Goal: Information Seeking & Learning: Learn about a topic

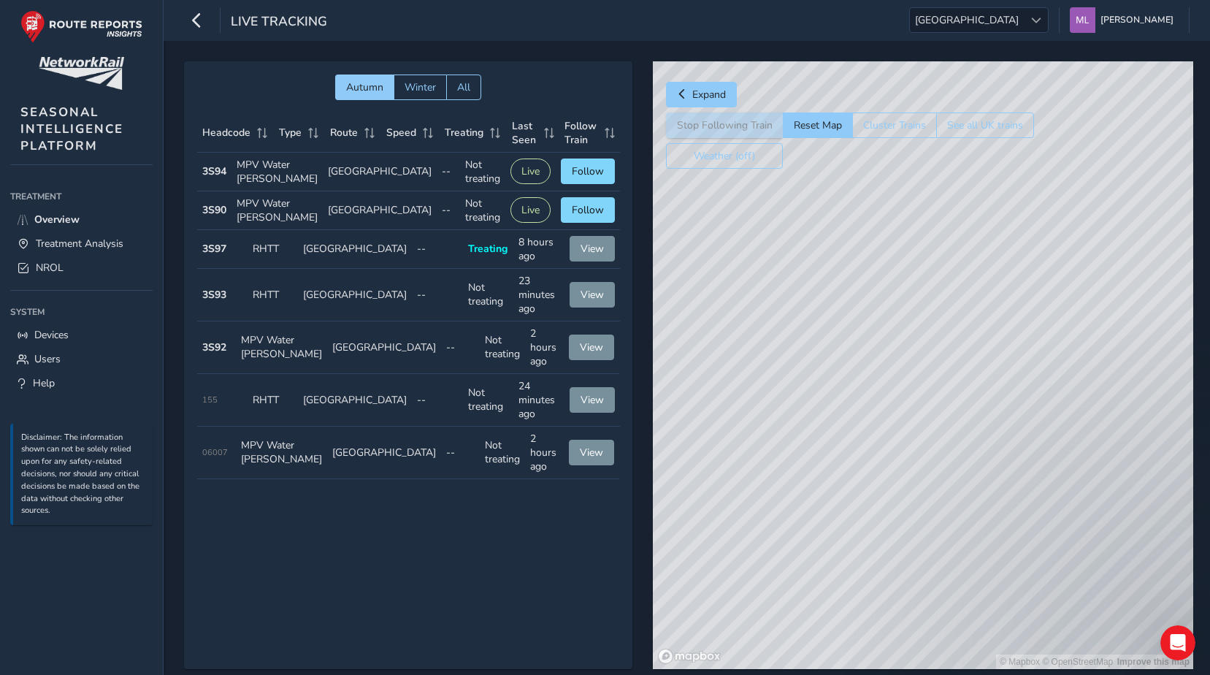
click at [338, 181] on td "Route [GEOGRAPHIC_DATA]" at bounding box center [380, 172] width 114 height 39
click at [991, 26] on span "[GEOGRAPHIC_DATA]" at bounding box center [967, 20] width 114 height 24
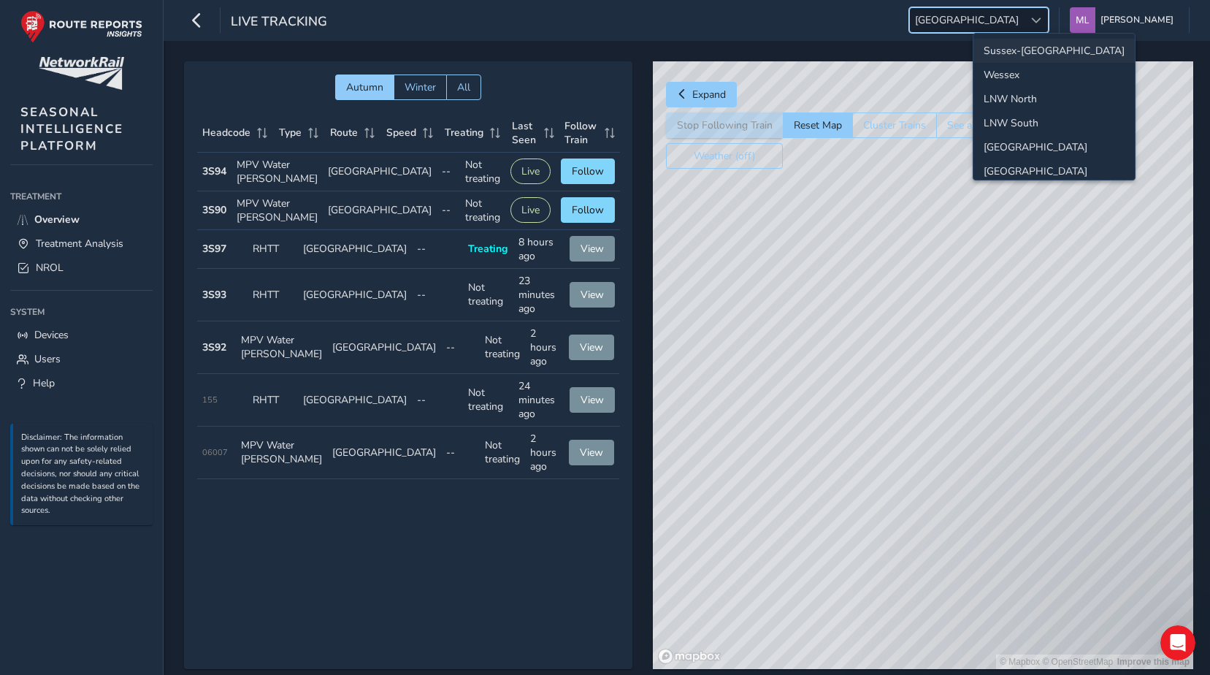
click at [999, 56] on li "Sussex-[GEOGRAPHIC_DATA]" at bounding box center [1053, 51] width 161 height 24
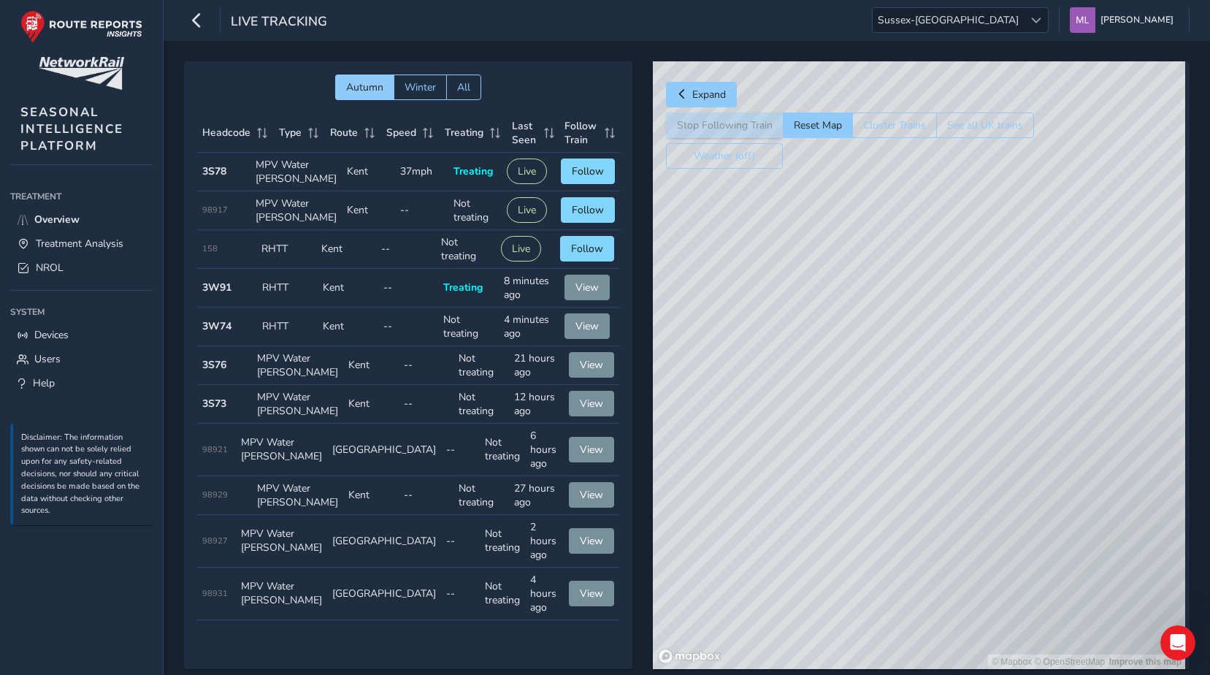
drag, startPoint x: 754, startPoint y: 370, endPoint x: 646, endPoint y: 485, distance: 157.5
click at [646, 485] on div "Autumn Winter All Headcode Type Route Speed Treating Last Seen Follow Train Hea…" at bounding box center [686, 375] width 1005 height 628
drag, startPoint x: 713, startPoint y: 536, endPoint x: 804, endPoint y: 543, distance: 91.5
click at [712, 536] on div "© Mapbox © OpenStreetMap Improve this map" at bounding box center [919, 365] width 532 height 608
drag, startPoint x: 898, startPoint y: 531, endPoint x: 772, endPoint y: 606, distance: 147.0
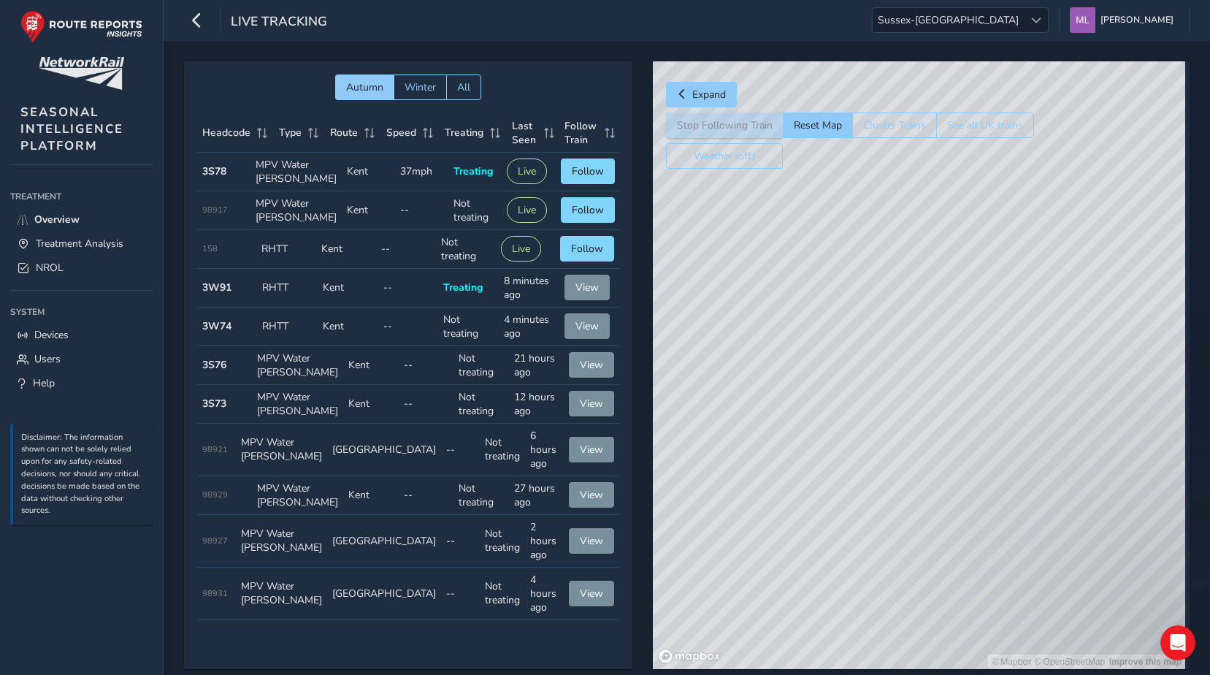
click at [772, 606] on div "© Mapbox © OpenStreetMap Improve this map" at bounding box center [919, 365] width 532 height 608
drag, startPoint x: 810, startPoint y: 559, endPoint x: 800, endPoint y: 555, distance: 10.2
click at [809, 559] on div "© Mapbox © OpenStreetMap Improve this map" at bounding box center [919, 365] width 532 height 608
drag, startPoint x: 780, startPoint y: 406, endPoint x: 736, endPoint y: 495, distance: 99.3
click at [736, 495] on div "© Mapbox © OpenStreetMap Improve this map" at bounding box center [919, 365] width 532 height 608
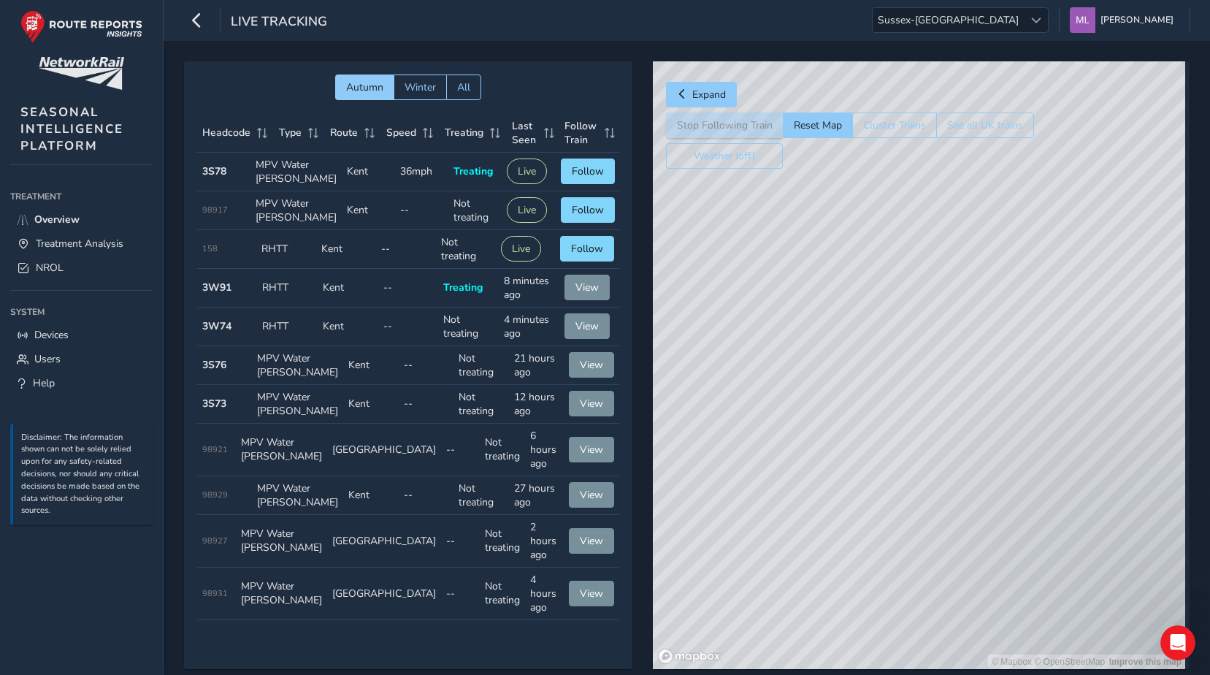
drag, startPoint x: 756, startPoint y: 389, endPoint x: 738, endPoint y: 447, distance: 60.5
click at [738, 447] on div "© Mapbox © OpenStreetMap Improve this map" at bounding box center [919, 365] width 532 height 608
click at [572, 178] on span "Follow" at bounding box center [588, 171] width 32 height 14
drag, startPoint x: 631, startPoint y: 565, endPoint x: 627, endPoint y: 578, distance: 13.2
click at [627, 578] on div "Autumn Winter All Headcode Type Route Speed Treating Last Seen Follow Train Hea…" at bounding box center [686, 375] width 1005 height 628
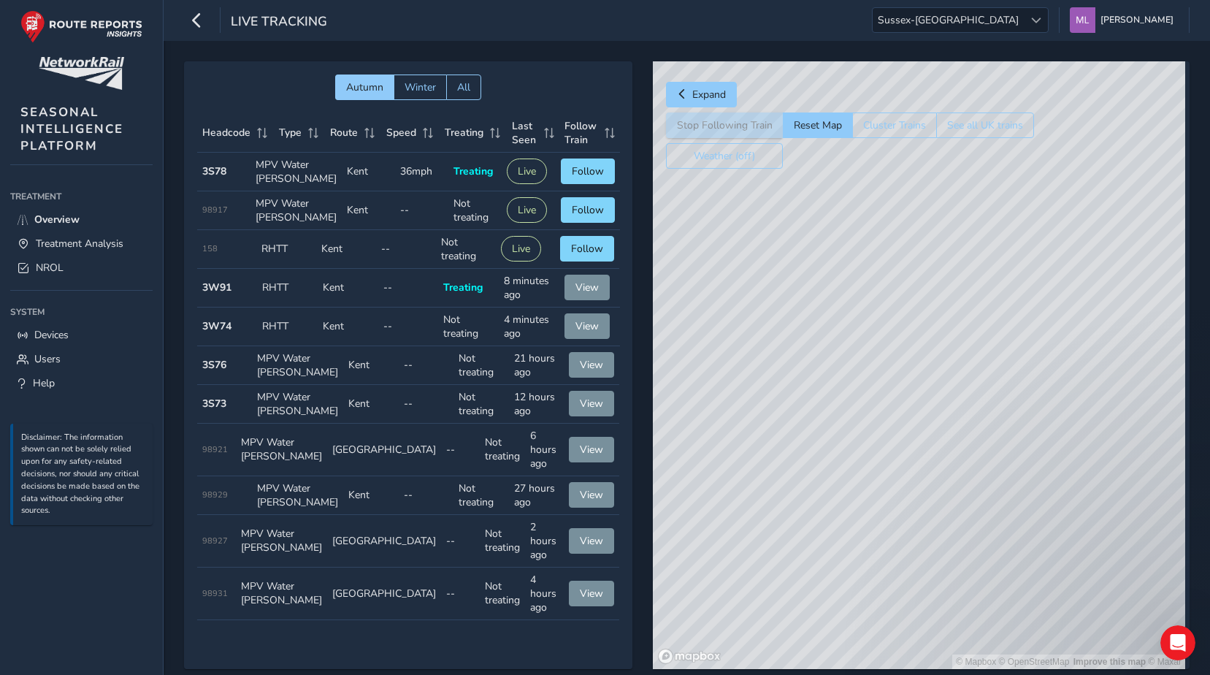
drag, startPoint x: 783, startPoint y: 591, endPoint x: 781, endPoint y: 582, distance: 8.9
click at [782, 591] on div "© Mapbox © OpenStreetMap Improve this map © Maxar" at bounding box center [919, 365] width 532 height 608
click at [575, 294] on span "View" at bounding box center [586, 287] width 23 height 14
drag, startPoint x: 747, startPoint y: 489, endPoint x: 720, endPoint y: 578, distance: 92.4
click at [720, 578] on div "© Mapbox © OpenStreetMap Improve this map © Maxar" at bounding box center [919, 365] width 532 height 608
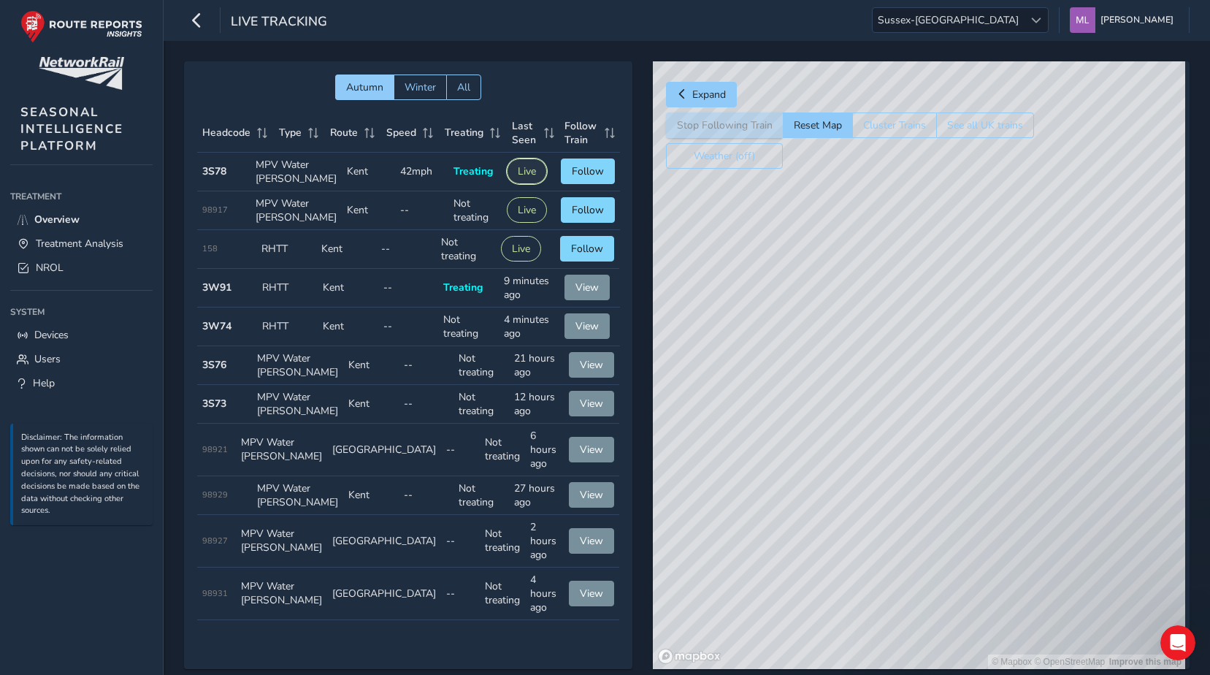
click at [507, 184] on button "Live" at bounding box center [527, 171] width 40 height 26
click at [574, 178] on span "Follow" at bounding box center [588, 171] width 32 height 14
drag, startPoint x: 753, startPoint y: 451, endPoint x: 676, endPoint y: 576, distance: 146.5
click at [676, 576] on div "© Mapbox © OpenStreetMap Improve this map © Maxar" at bounding box center [919, 365] width 532 height 608
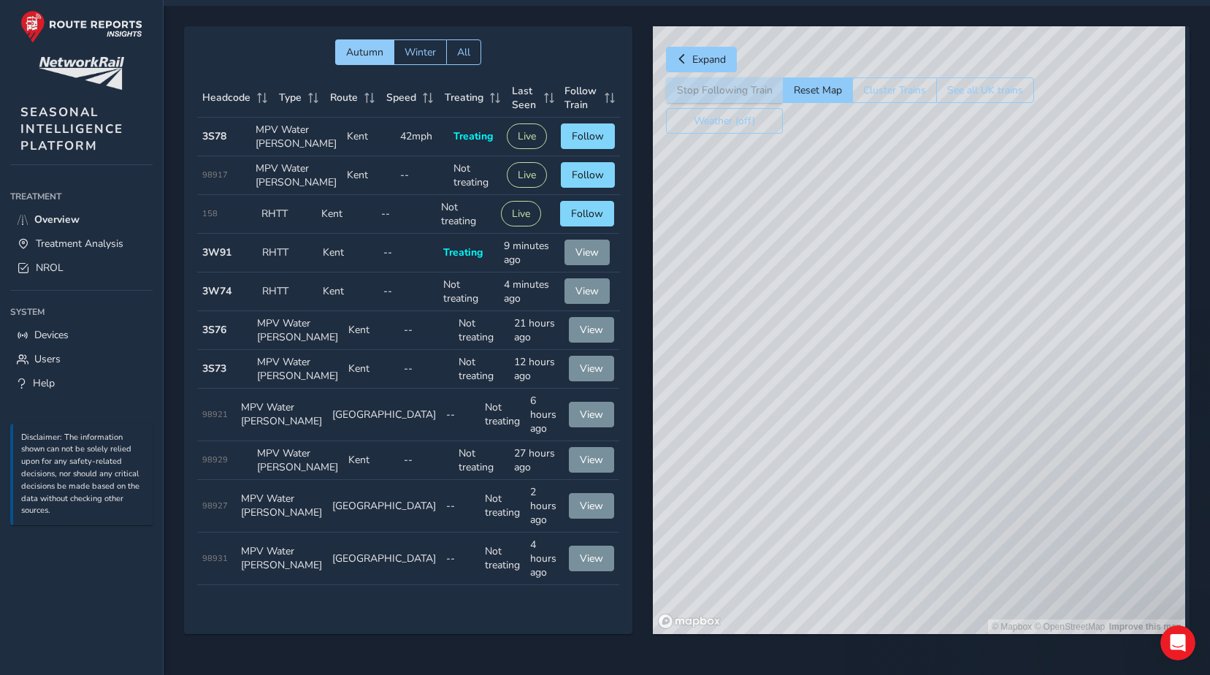
drag, startPoint x: 740, startPoint y: 473, endPoint x: 738, endPoint y: 484, distance: 11.2
drag, startPoint x: 738, startPoint y: 484, endPoint x: 754, endPoint y: 449, distance: 38.3
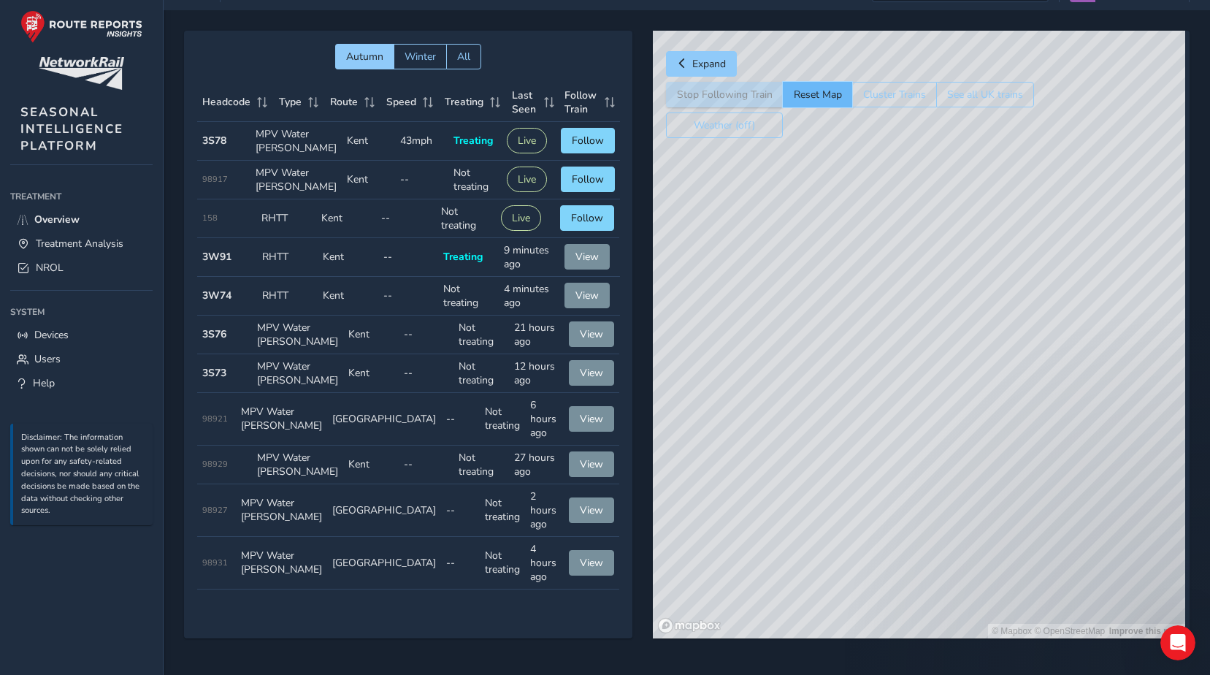
click at [794, 100] on button "Reset Map" at bounding box center [817, 95] width 69 height 26
drag, startPoint x: 800, startPoint y: 282, endPoint x: 749, endPoint y: 236, distance: 68.2
click at [737, 275] on div "© Mapbox © OpenStreetMap Improve this map" at bounding box center [919, 335] width 532 height 608
click at [862, 100] on button "Cluster Trains" at bounding box center [894, 95] width 85 height 26
click at [872, 99] on button "Cluster Trains" at bounding box center [894, 95] width 84 height 26
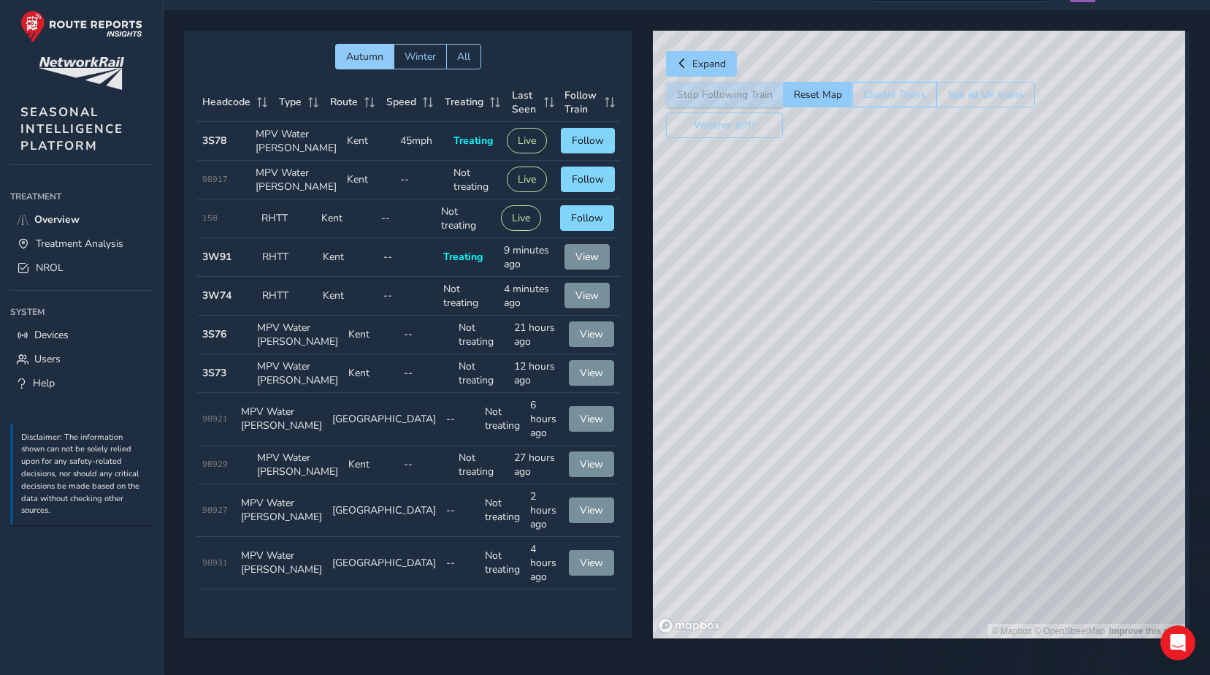
click at [869, 90] on button "Cluster Trains" at bounding box center [894, 95] width 85 height 26
click at [876, 93] on button "Cluster Trains" at bounding box center [894, 95] width 84 height 26
click at [821, 103] on div "Expand Stop Following Train Reset Map Cluster Trains See all UK trains Weather …" at bounding box center [921, 335] width 537 height 608
drag, startPoint x: 1072, startPoint y: 228, endPoint x: 1079, endPoint y: 227, distance: 7.3
click at [1079, 227] on div "© Mapbox © OpenStreetMap Improve this map" at bounding box center [919, 335] width 532 height 608
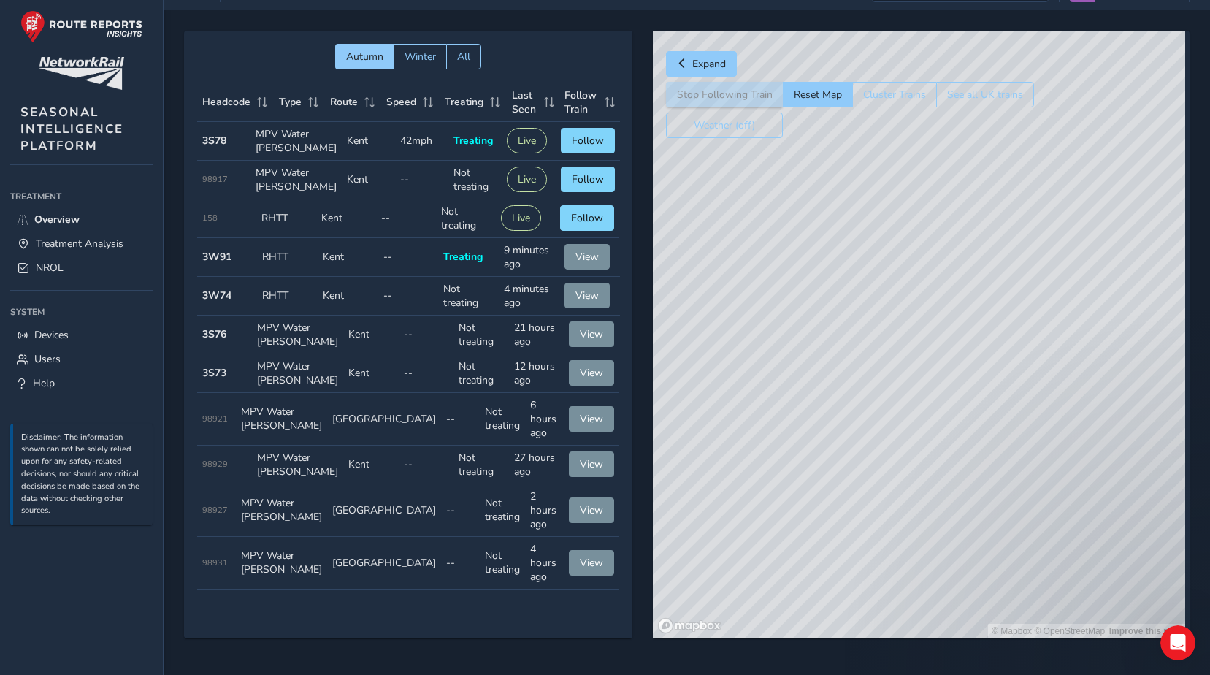
drag, startPoint x: 986, startPoint y: 317, endPoint x: 865, endPoint y: 305, distance: 122.5
click at [828, 318] on div "© Mapbox © OpenStreetMap Improve this map" at bounding box center [919, 335] width 532 height 608
click at [962, 427] on div "© Mapbox © OpenStreetMap Improve this map" at bounding box center [919, 335] width 532 height 608
drag, startPoint x: 877, startPoint y: 369, endPoint x: 838, endPoint y: 315, distance: 66.9
click at [877, 362] on div "© Mapbox © OpenStreetMap Improve this map" at bounding box center [919, 335] width 532 height 608
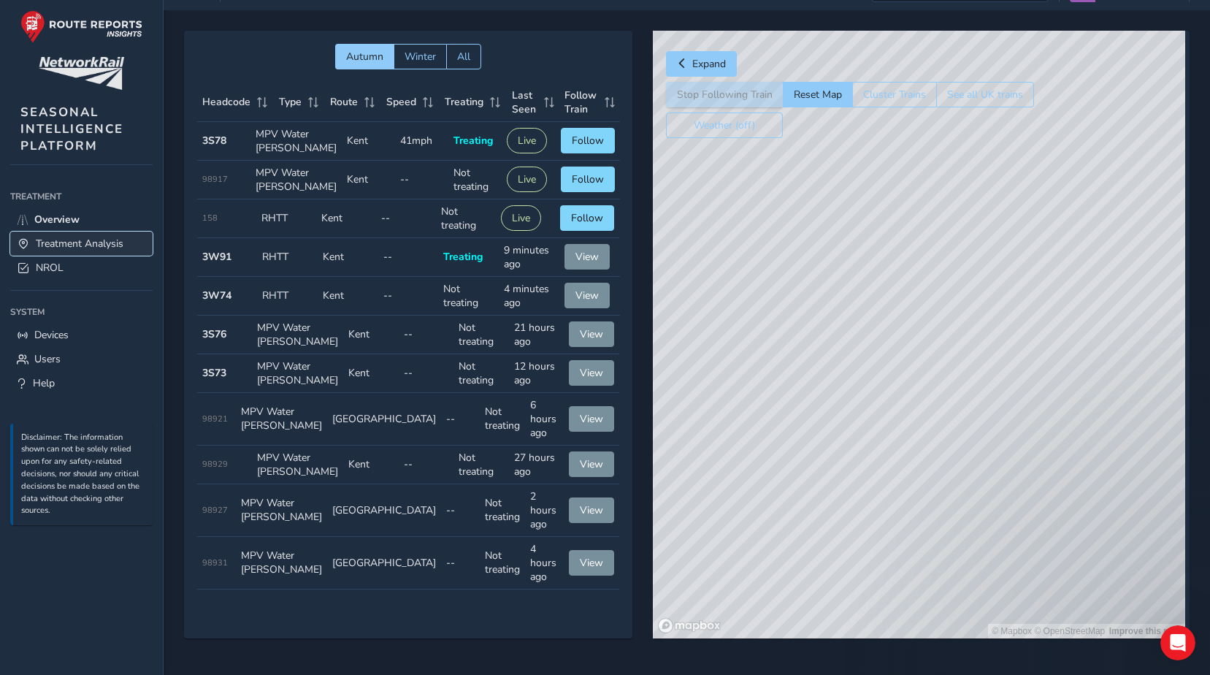
click at [120, 242] on span "Treatment Analysis" at bounding box center [80, 244] width 88 height 14
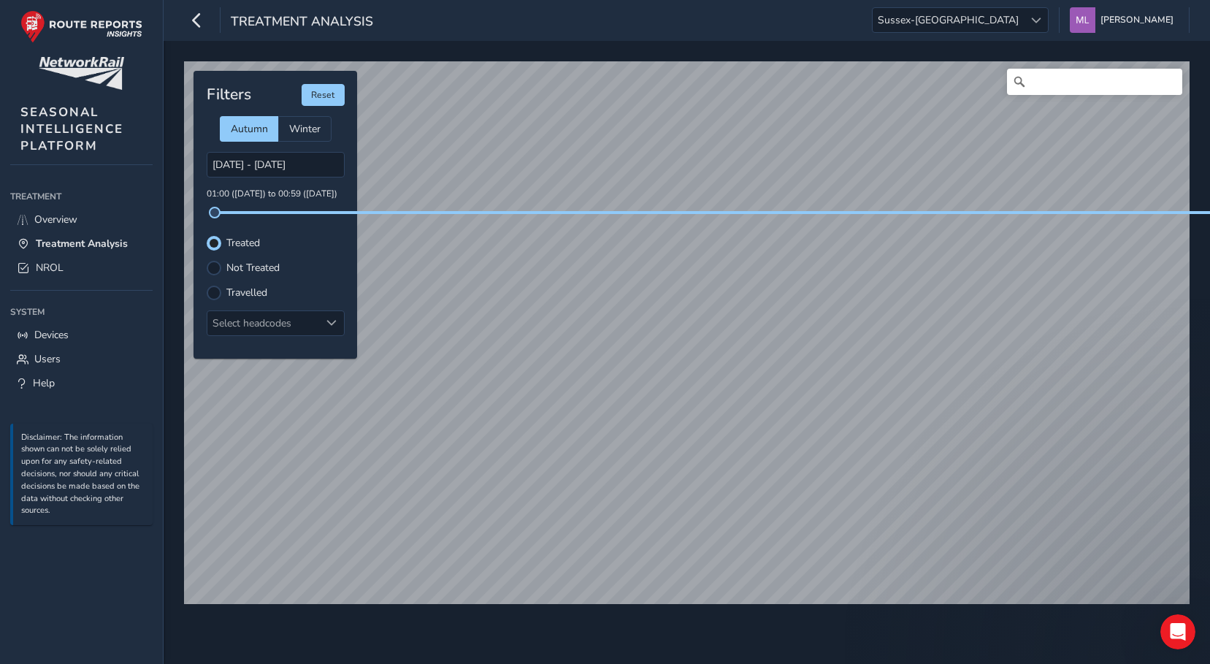
click at [226, 273] on label "Not Treated" at bounding box center [252, 268] width 53 height 10
click at [214, 267] on input "Not Treated" at bounding box center [214, 267] width 0 height 0
click at [219, 242] on div at bounding box center [214, 243] width 15 height 15
click at [271, 171] on input "[DATE] - [DATE]" at bounding box center [276, 165] width 138 height 26
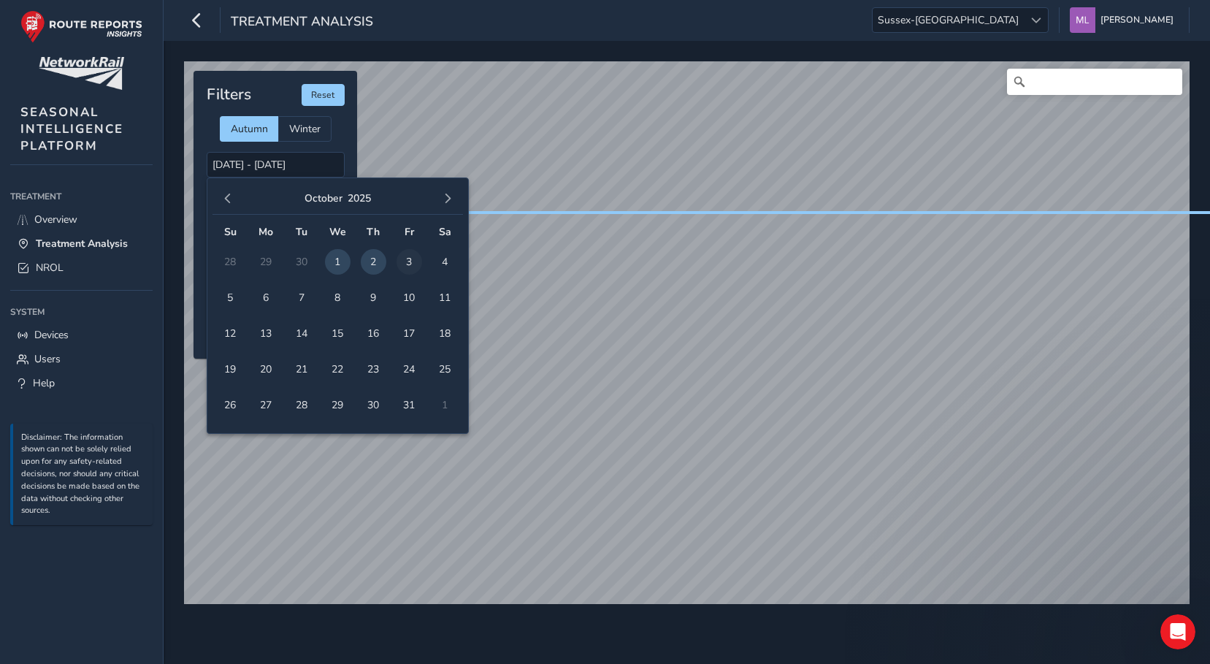
click at [399, 263] on span "3" at bounding box center [409, 262] width 26 height 26
click at [359, 259] on td "2" at bounding box center [374, 262] width 36 height 36
click at [374, 258] on span "2" at bounding box center [374, 262] width 26 height 26
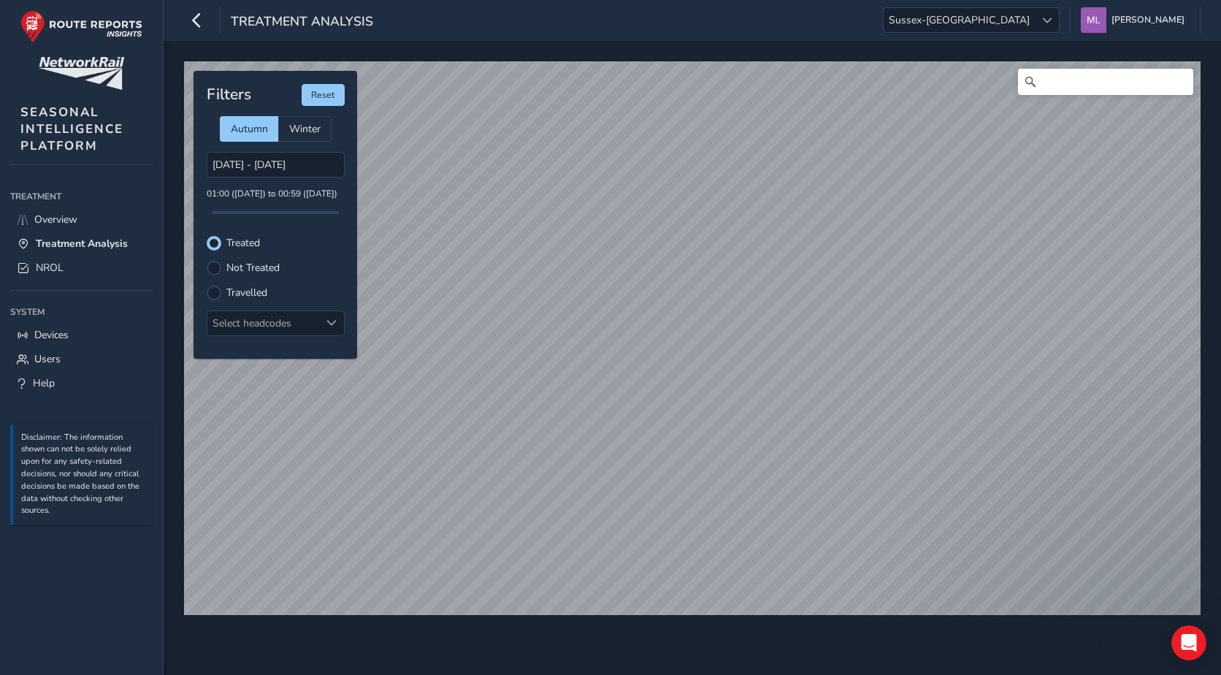
click at [222, 263] on div "Not Treated" at bounding box center [276, 268] width 138 height 15
click at [216, 272] on div at bounding box center [214, 268] width 15 height 15
click at [337, 103] on button "Reset" at bounding box center [323, 95] width 43 height 22
type input "[DATE] - [DATE]"
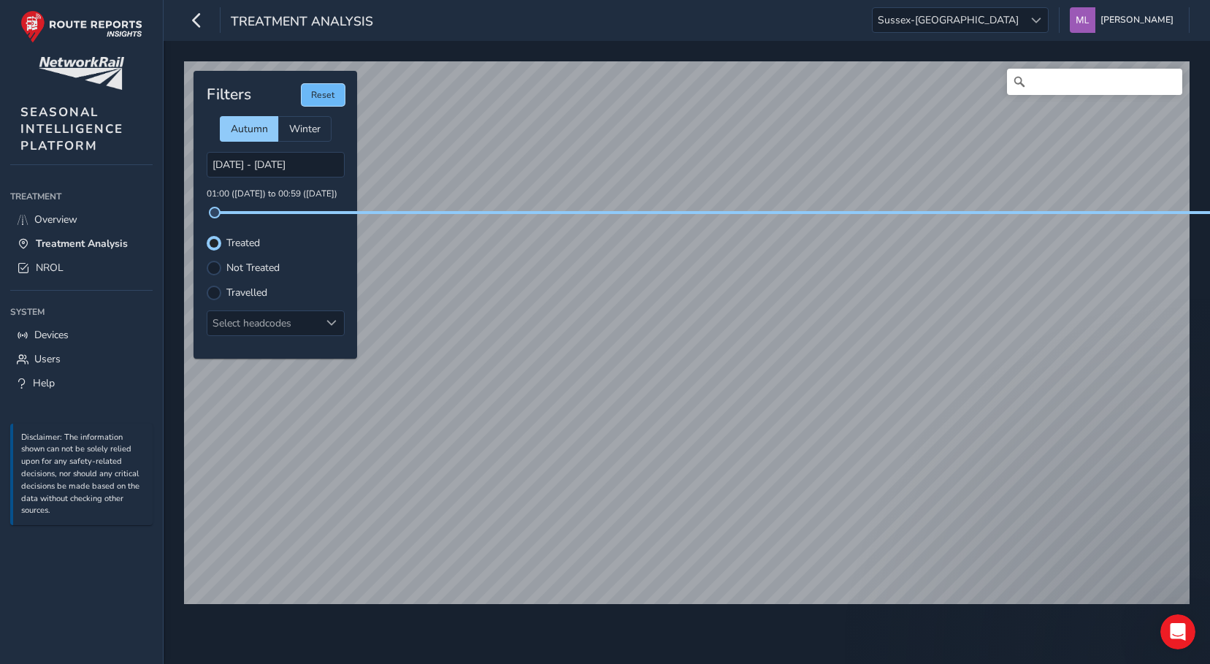
click at [340, 96] on button "Reset" at bounding box center [323, 95] width 43 height 22
drag, startPoint x: 215, startPoint y: 211, endPoint x: 421, endPoint y: 212, distance: 205.2
click at [339, 212] on div at bounding box center [275, 212] width 127 height 3
click at [211, 213] on span at bounding box center [212, 213] width 12 height 12
click at [221, 268] on div at bounding box center [214, 268] width 15 height 15
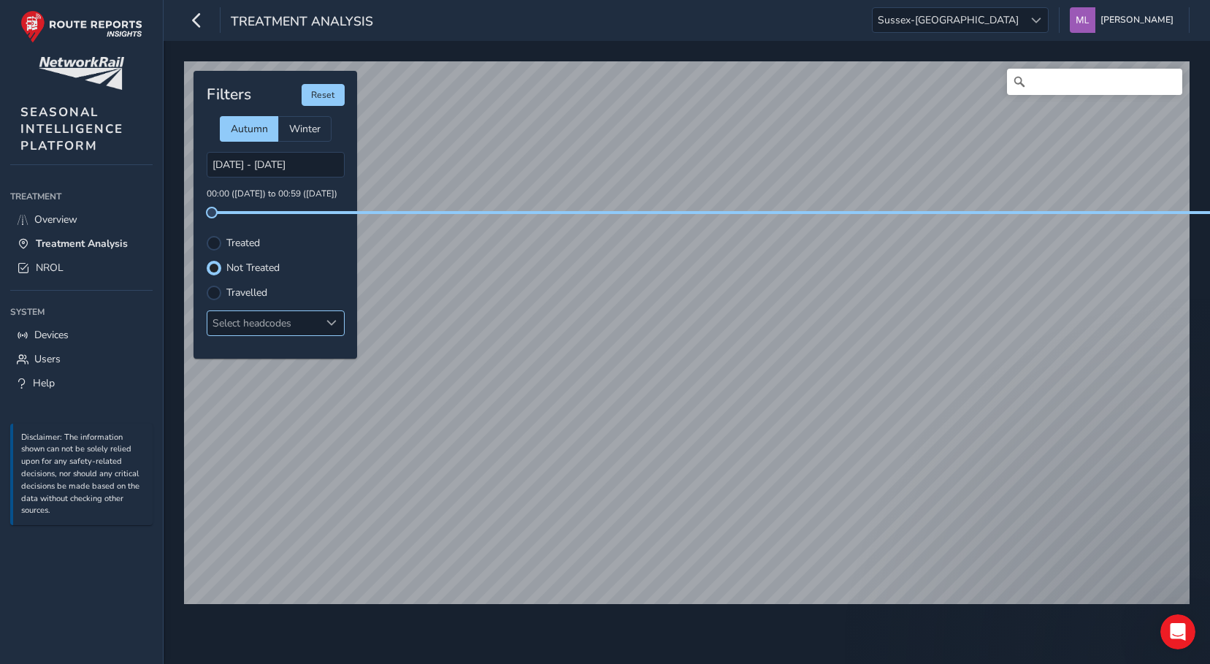
click at [310, 324] on div "Select headcodes" at bounding box center [263, 323] width 112 height 24
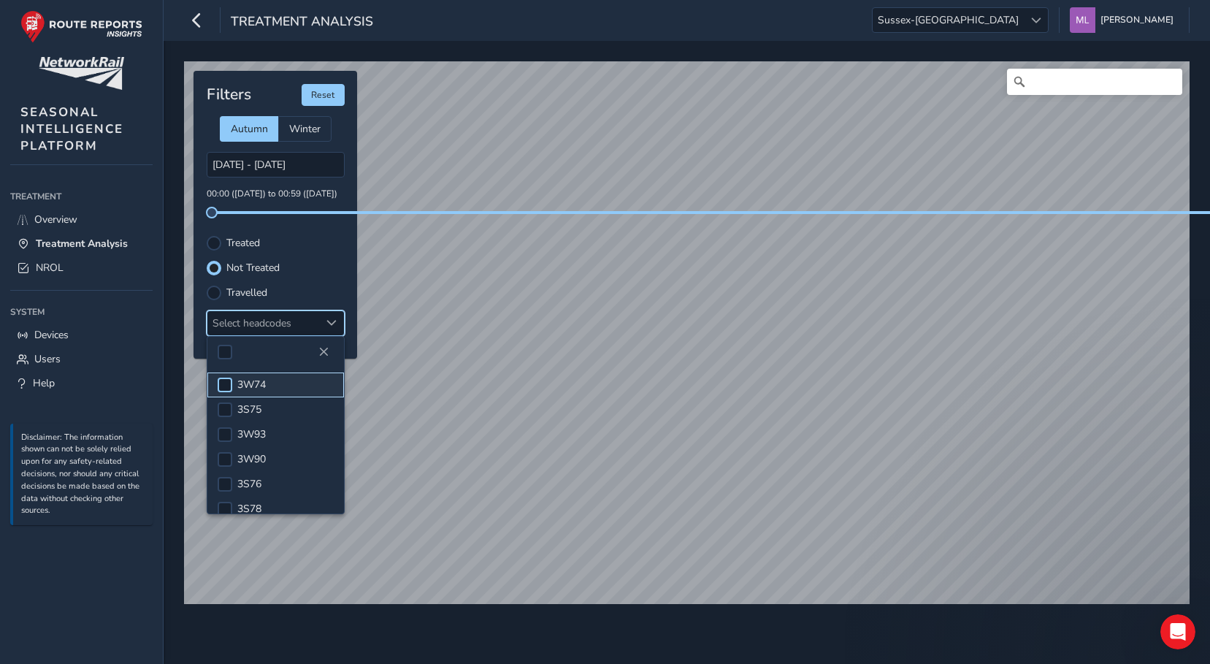
click at [223, 389] on div at bounding box center [225, 385] width 15 height 15
click at [218, 246] on div at bounding box center [214, 243] width 15 height 15
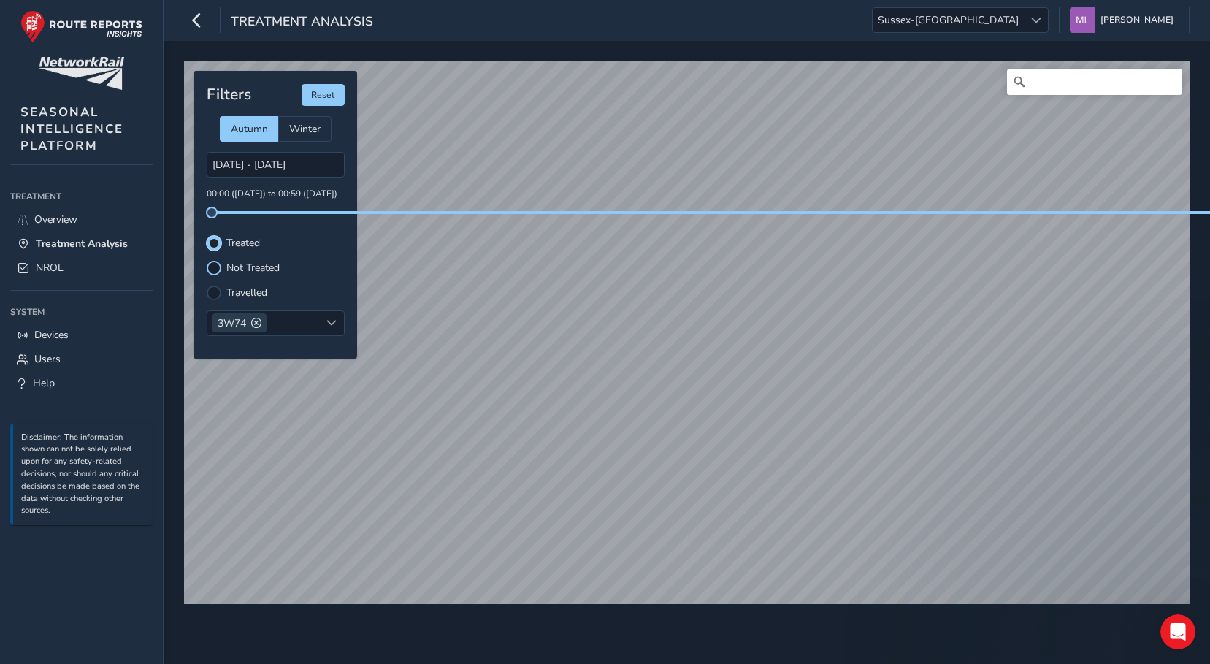
click at [215, 266] on div at bounding box center [214, 268] width 15 height 15
click at [215, 252] on div "Filters Reset Autumn Winter [DATE] - [DATE] 00:00 ([DATE]) to 00:59 ([DATE]) Tr…" at bounding box center [276, 215] width 164 height 288
click at [215, 286] on div at bounding box center [214, 293] width 15 height 15
click at [238, 270] on label "Not Treated" at bounding box center [252, 268] width 53 height 10
click at [205, 259] on input "Not Treated" at bounding box center [205, 259] width 0 height 0
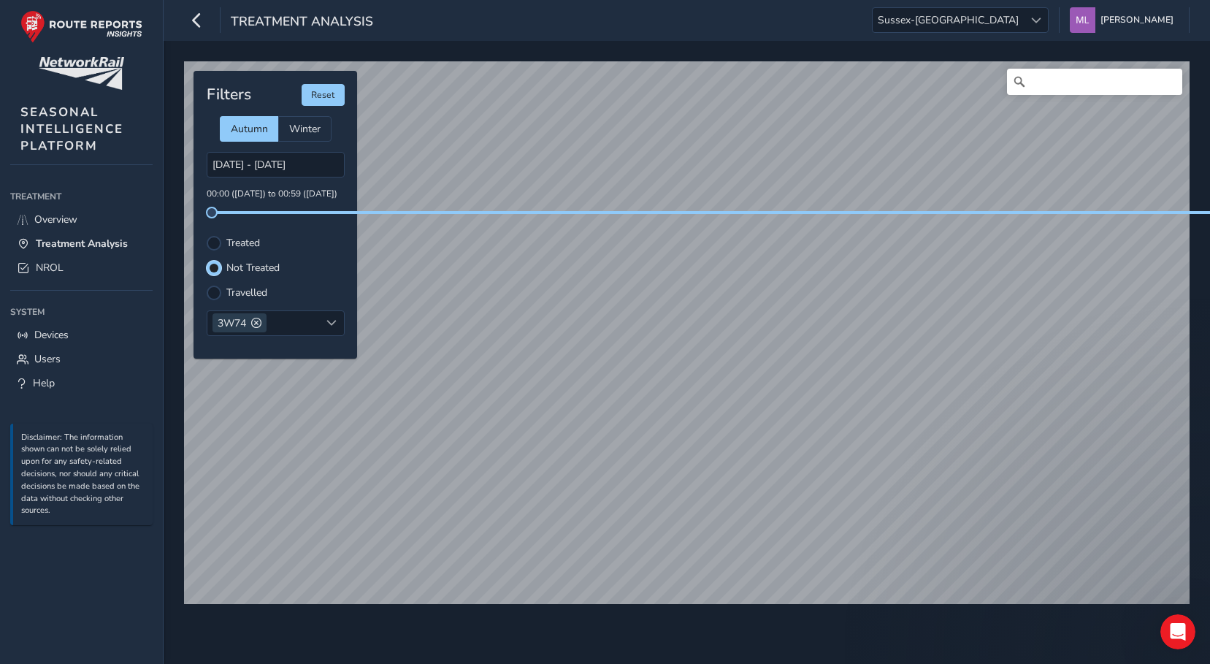
click at [218, 277] on div "Filters Reset Autumn Winter [DATE] - [DATE] 00:00 ([DATE]) to 00:59 ([DATE]) Tr…" at bounding box center [276, 215] width 164 height 288
click at [213, 270] on div at bounding box center [214, 268] width 9 height 9
click at [228, 257] on div "Filters Reset Autumn Winter [DATE] - [DATE] 00:00 ([DATE]) to 00:59 ([DATE]) Tr…" at bounding box center [276, 215] width 164 height 288
click at [228, 254] on div "Filters Reset Autumn Winter [DATE] - [DATE] 00:00 ([DATE]) to 00:59 ([DATE]) Tr…" at bounding box center [276, 215] width 164 height 288
click at [214, 246] on div at bounding box center [214, 243] width 15 height 15
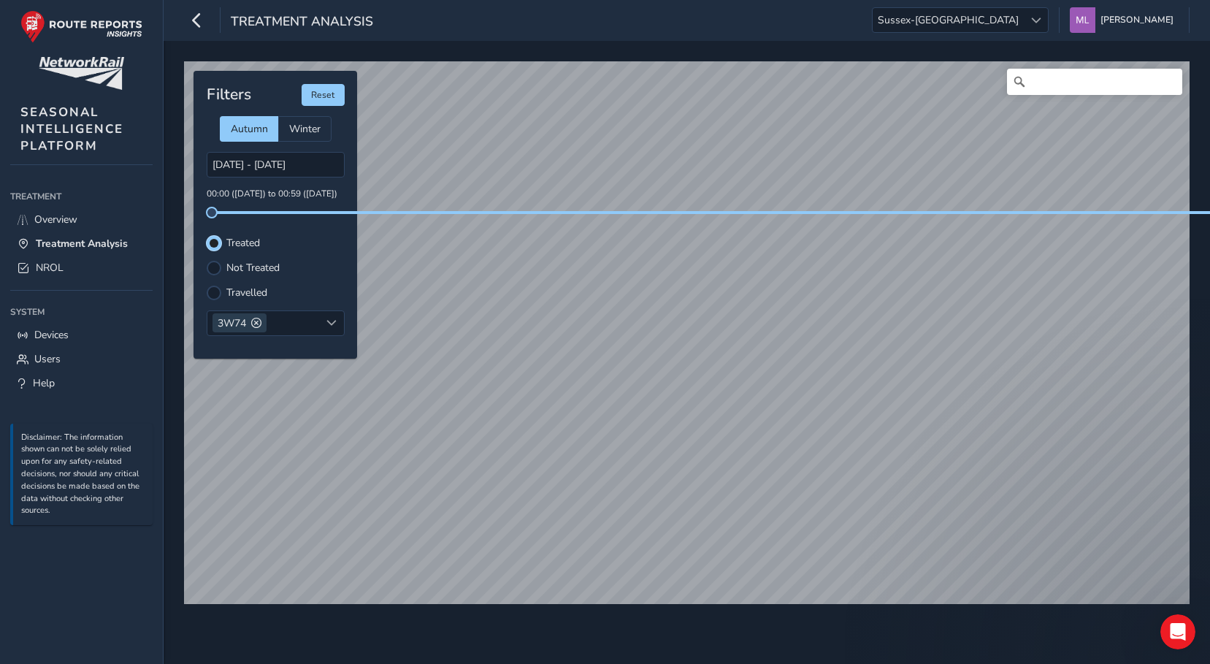
click at [212, 257] on div "Filters Reset Autumn Winter [DATE] - [DATE] 00:00 ([DATE]) to 00:59 ([DATE]) Tr…" at bounding box center [276, 215] width 164 height 288
click at [214, 265] on div at bounding box center [214, 268] width 15 height 15
drag, startPoint x: 240, startPoint y: 287, endPoint x: 225, endPoint y: 290, distance: 15.6
click at [240, 288] on label "Travelled" at bounding box center [246, 293] width 41 height 10
click at [214, 291] on input "Travelled" at bounding box center [214, 291] width 0 height 0
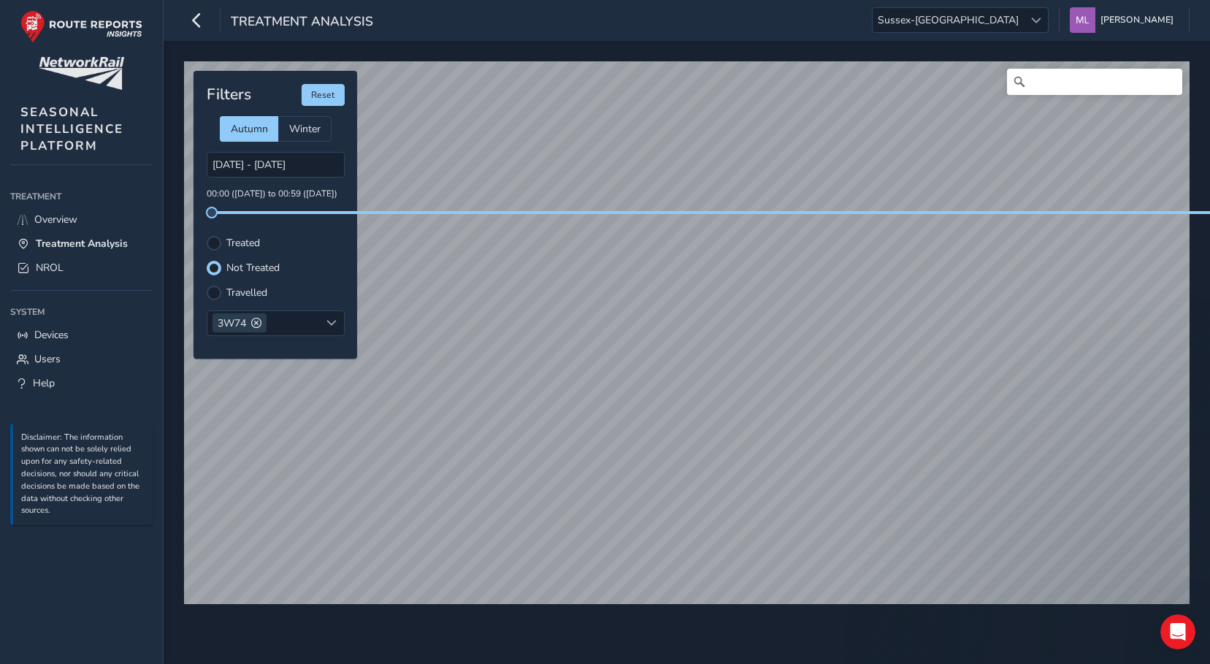
scroll to position [7, 9]
click at [225, 290] on div "Travelled" at bounding box center [276, 293] width 138 height 15
click at [257, 321] on span at bounding box center [256, 323] width 10 height 10
click at [258, 318] on div "Select headcodes" at bounding box center [263, 323] width 112 height 24
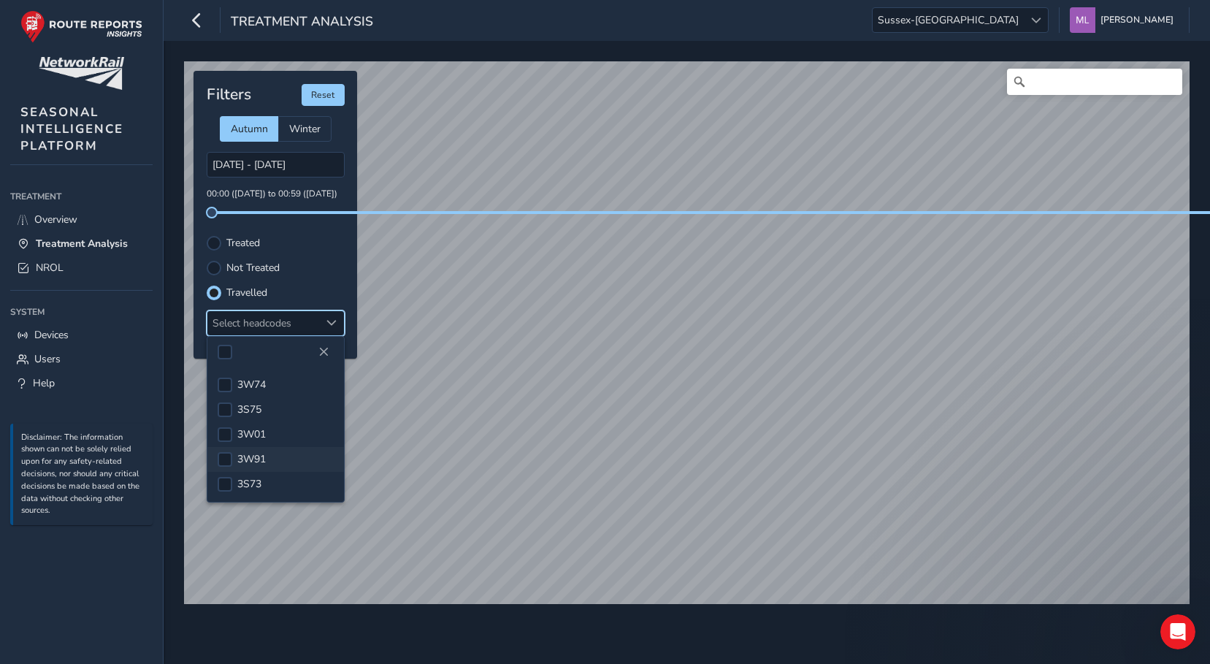
scroll to position [11, 0]
click at [228, 345] on div at bounding box center [225, 352] width 15 height 15
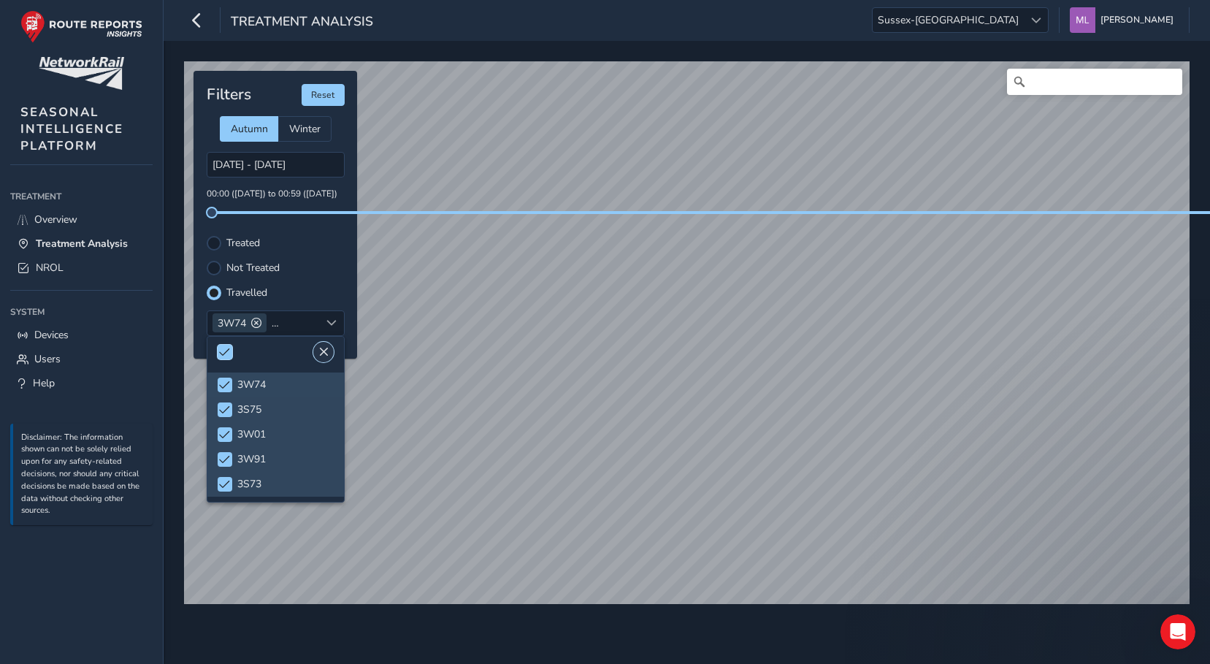
click at [326, 353] on span "Close" at bounding box center [323, 352] width 10 height 10
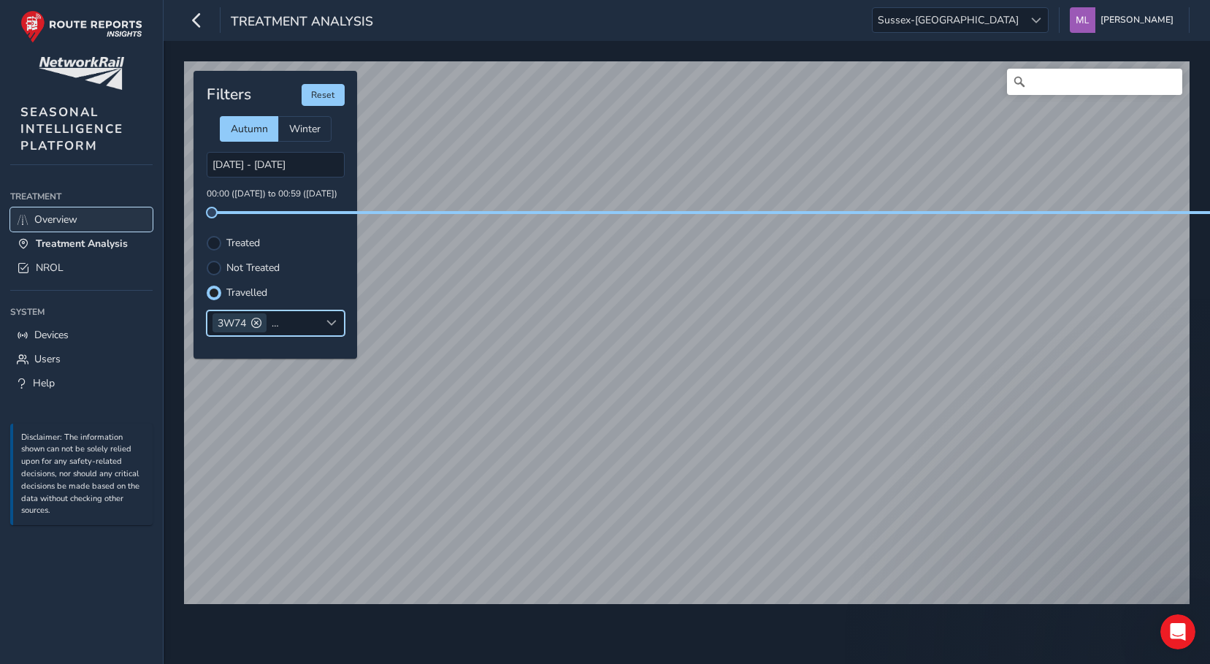
click at [61, 227] on link "Overview" at bounding box center [81, 219] width 142 height 24
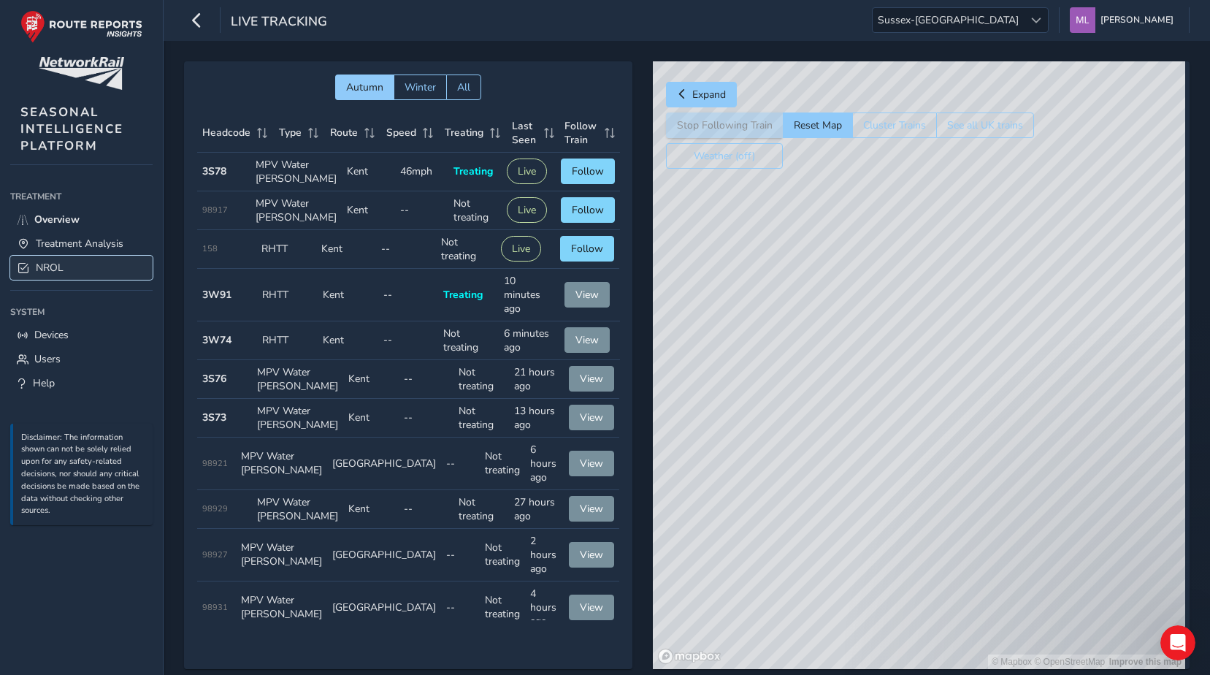
click at [50, 275] on span "NROL" at bounding box center [50, 268] width 28 height 14
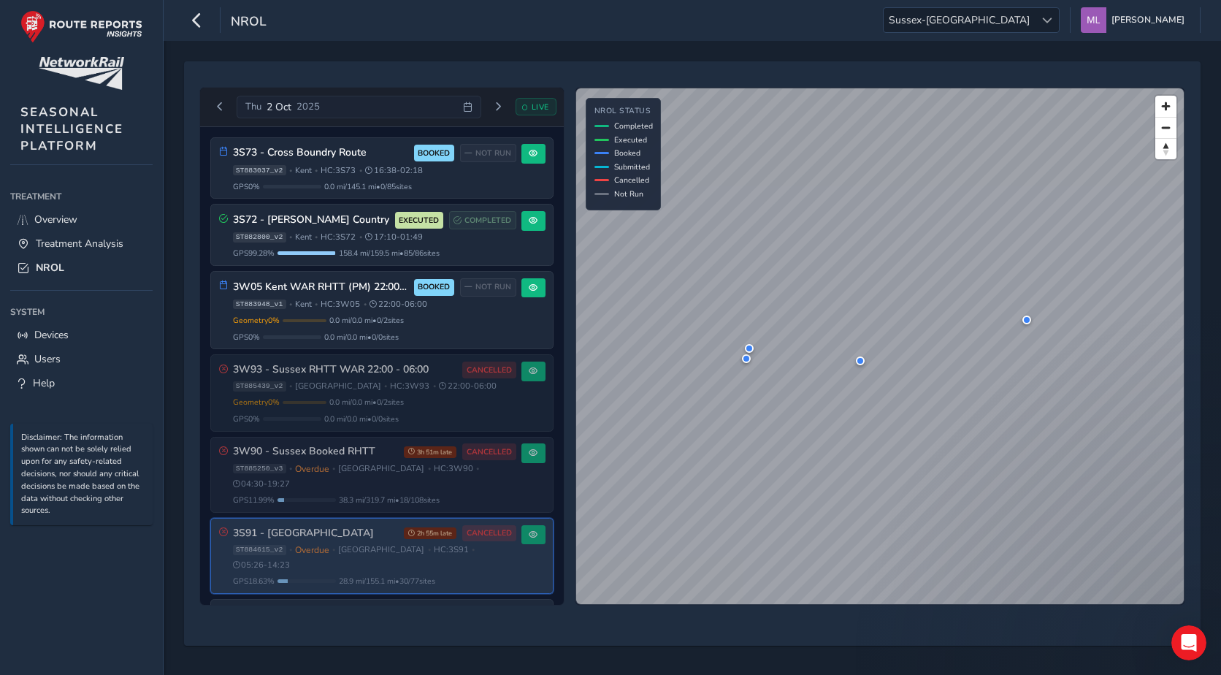
click at [367, 527] on h3 "3S91 - [GEOGRAPHIC_DATA]" at bounding box center [316, 533] width 166 height 12
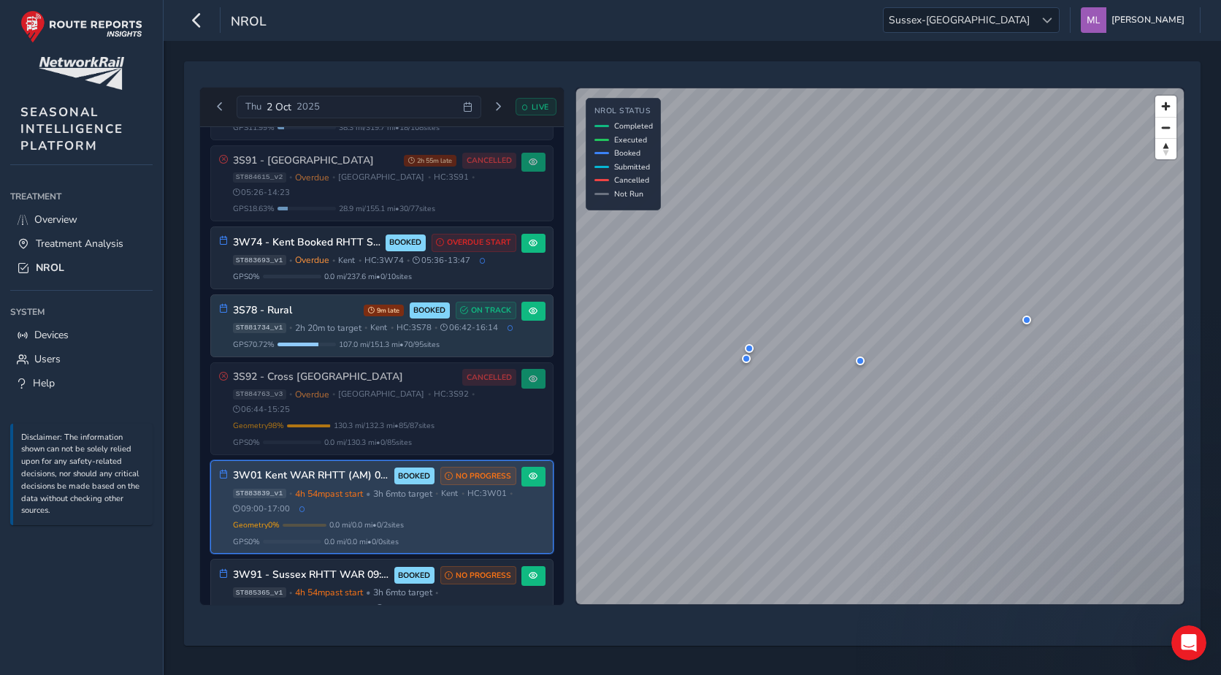
scroll to position [332, 0]
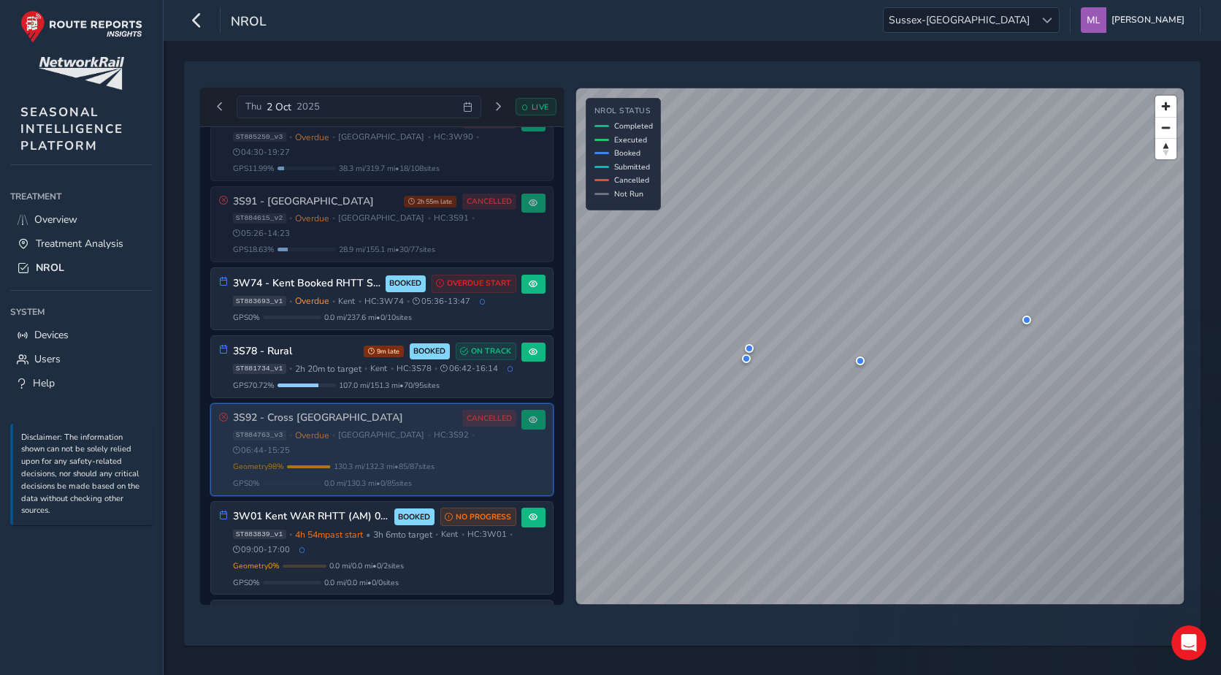
click at [378, 478] on span "0.0 mi / 130.3 mi • 0 / 85 sites" at bounding box center [368, 483] width 88 height 11
click at [360, 478] on span "0.0 mi / 130.3 mi • 0 / 85 sites" at bounding box center [368, 483] width 88 height 11
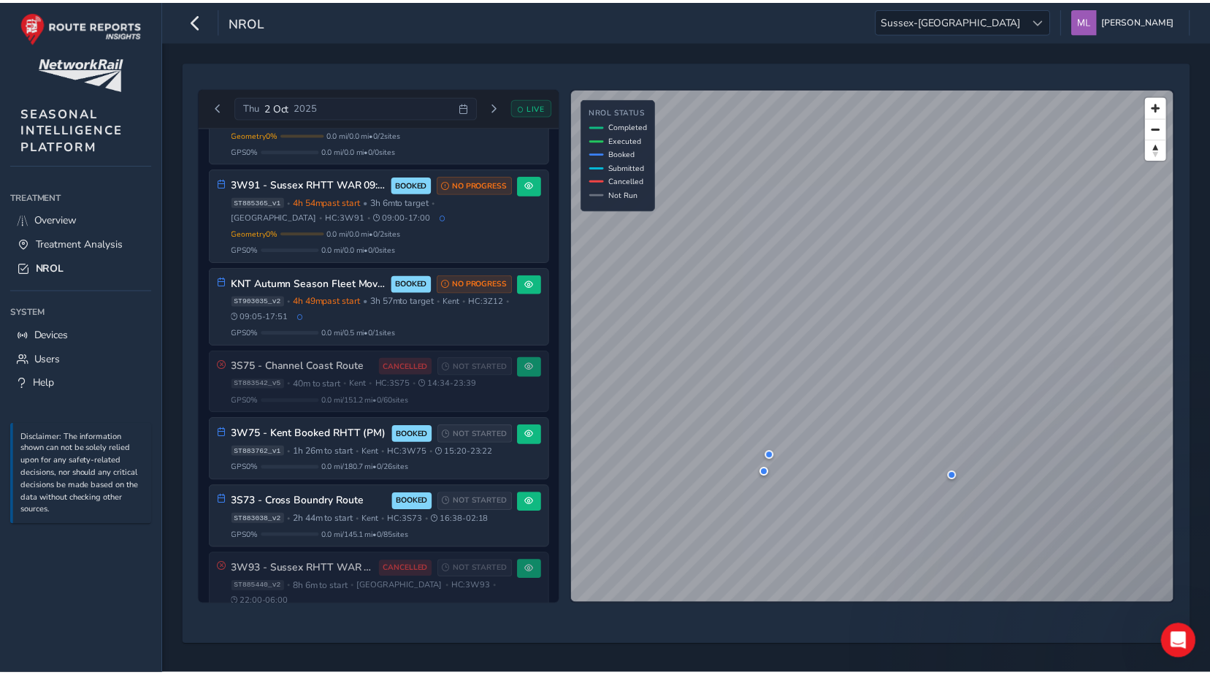
scroll to position [770, 0]
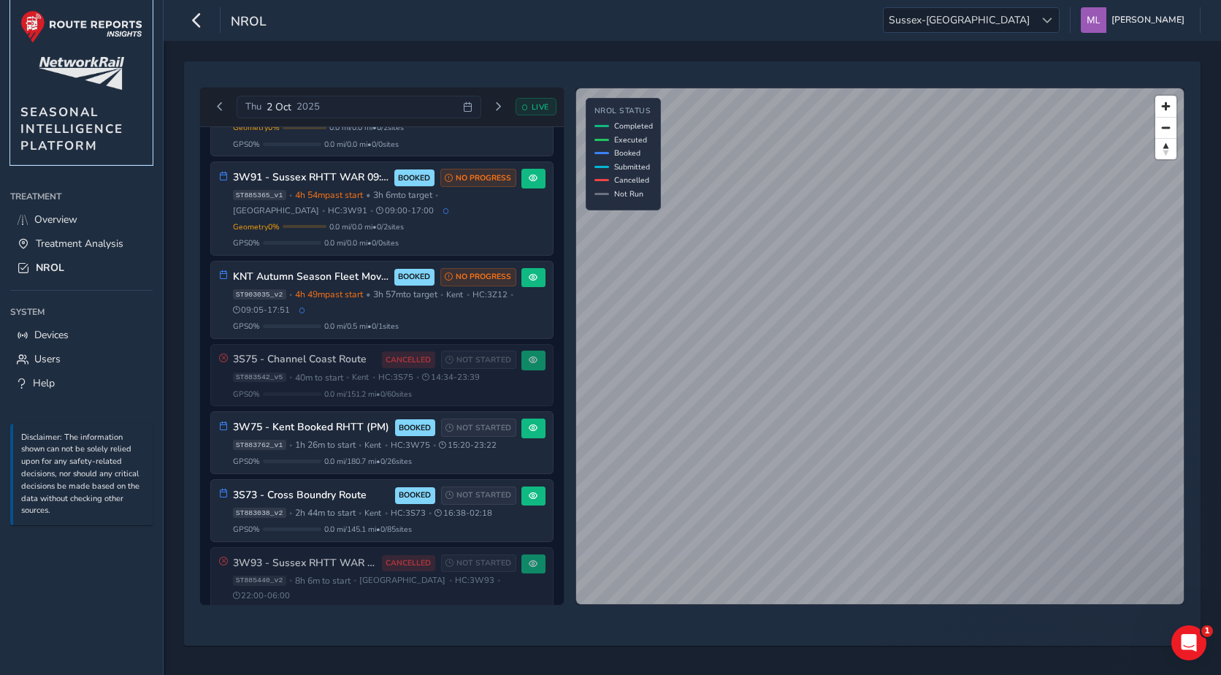
click at [100, 36] on img at bounding box center [81, 26] width 122 height 33
